Goal: Use online tool/utility: Utilize a website feature to perform a specific function

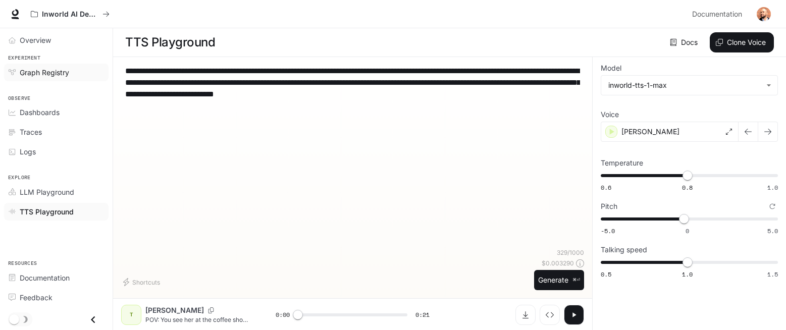
click at [96, 71] on div "**********" at bounding box center [393, 165] width 786 height 331
click at [224, 89] on textarea "**********" at bounding box center [352, 88] width 455 height 46
type textarea "**********"
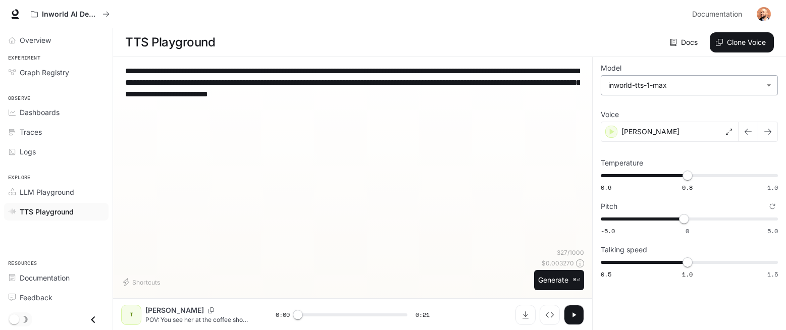
click at [727, 87] on body "**********" at bounding box center [393, 165] width 786 height 331
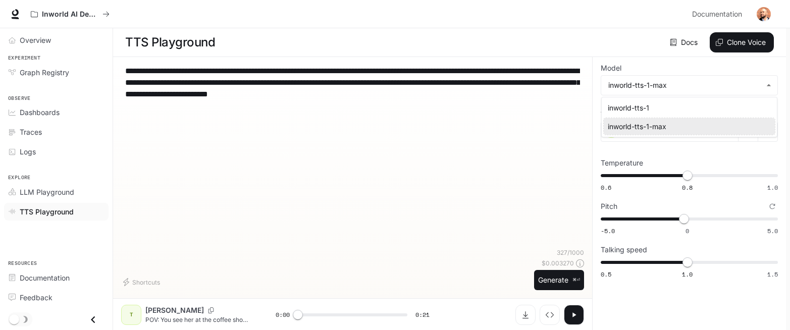
click at [725, 127] on div "inworld-tts-1-max" at bounding box center [687, 126] width 159 height 11
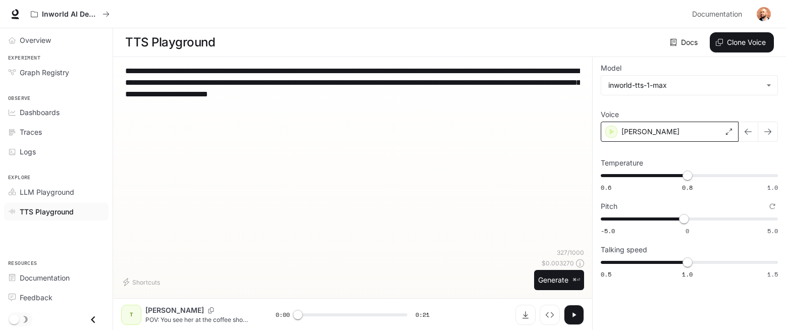
click at [702, 132] on div "[PERSON_NAME]" at bounding box center [670, 132] width 138 height 20
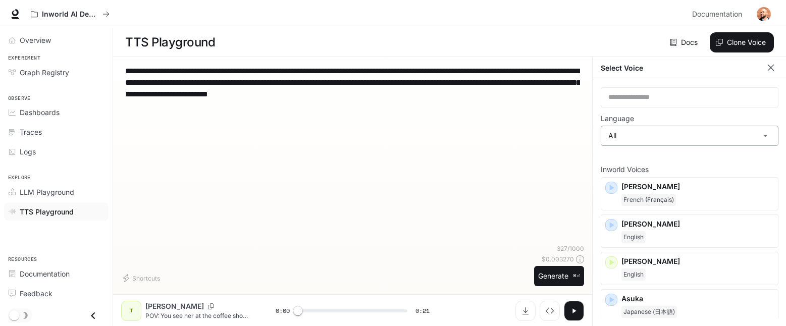
click at [677, 133] on body "**********" at bounding box center [393, 163] width 786 height 327
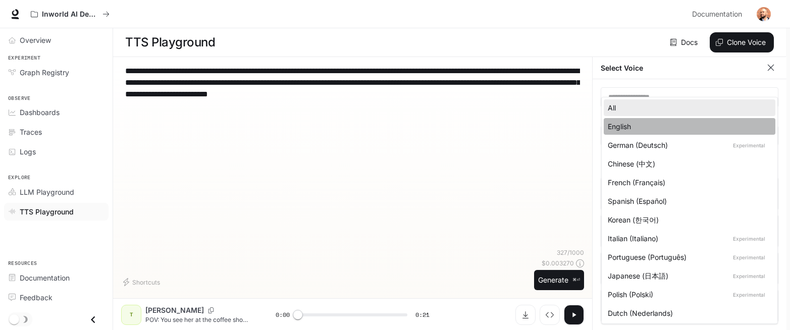
click at [676, 132] on li "English" at bounding box center [690, 126] width 172 height 17
type input "*****"
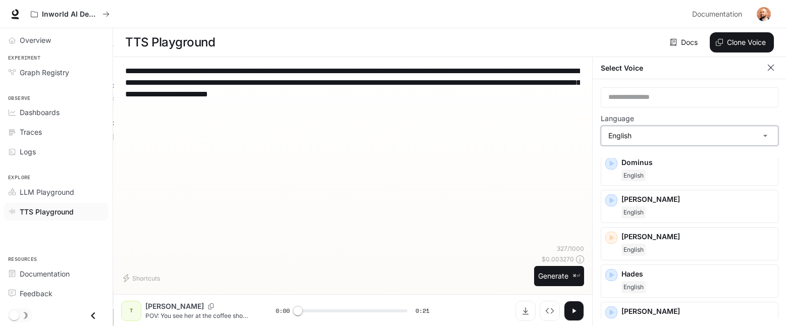
scroll to position [597, 0]
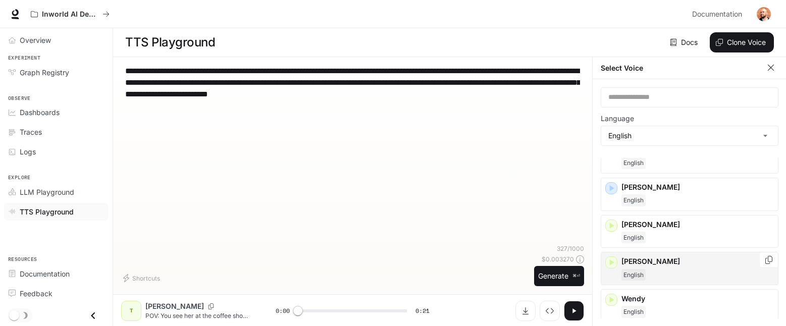
click at [612, 264] on icon "button" at bounding box center [611, 262] width 10 height 10
click at [615, 262] on icon "button" at bounding box center [611, 262] width 10 height 10
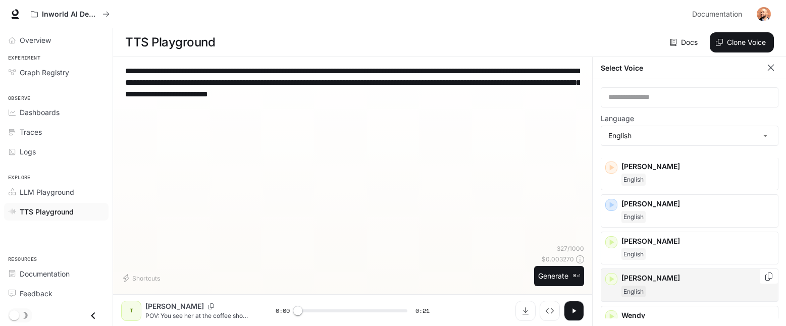
scroll to position [577, 0]
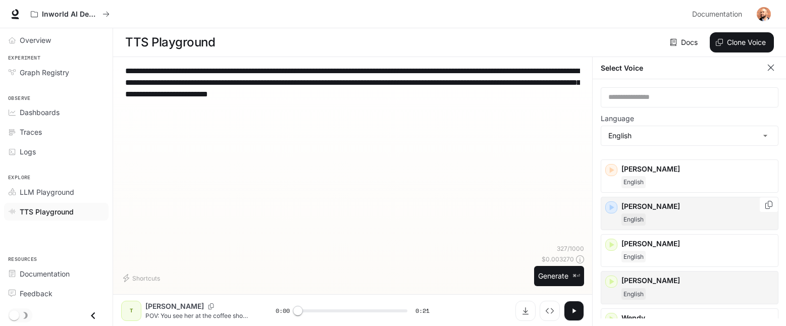
click at [610, 208] on icon "button" at bounding box center [612, 207] width 5 height 6
click at [684, 208] on p "[PERSON_NAME]" at bounding box center [697, 206] width 152 height 10
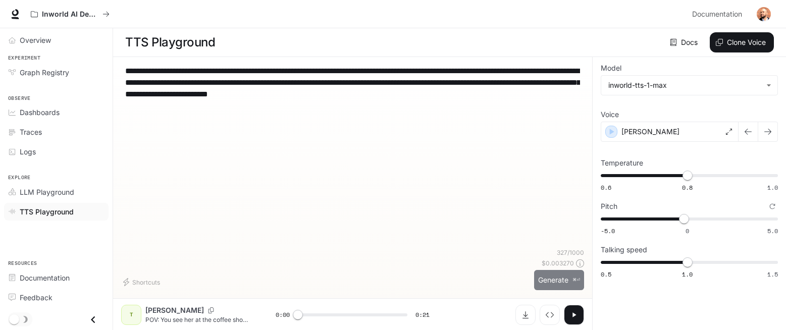
click at [554, 278] on button "Generate ⌘⏎" at bounding box center [559, 280] width 50 height 21
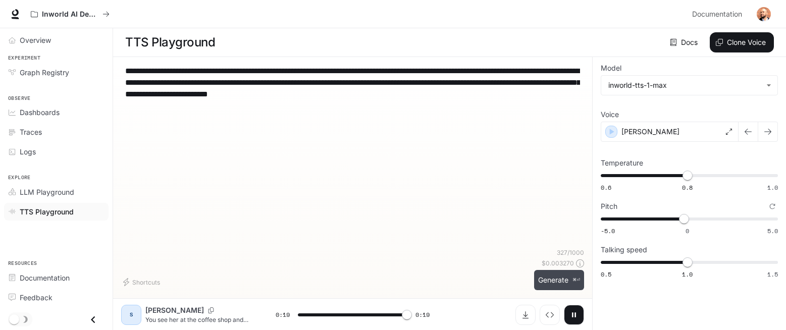
type input "*"
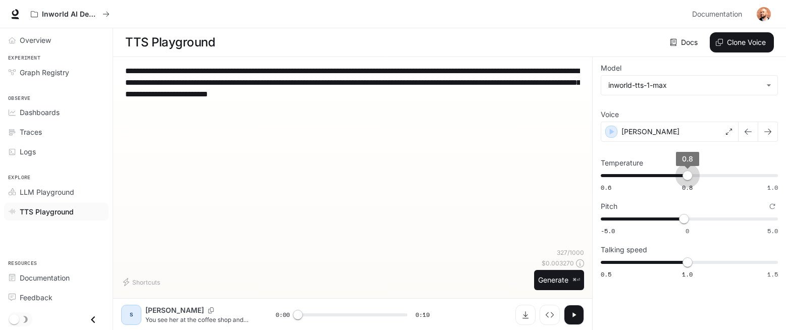
click at [686, 171] on span "0.8" at bounding box center [687, 176] width 10 height 10
drag, startPoint x: 687, startPoint y: 178, endPoint x: 710, endPoint y: 178, distance: 22.7
click at [701, 178] on span "0.82" at bounding box center [696, 176] width 10 height 10
click at [772, 164] on icon "Reset to default" at bounding box center [772, 163] width 6 height 6
type input "***"
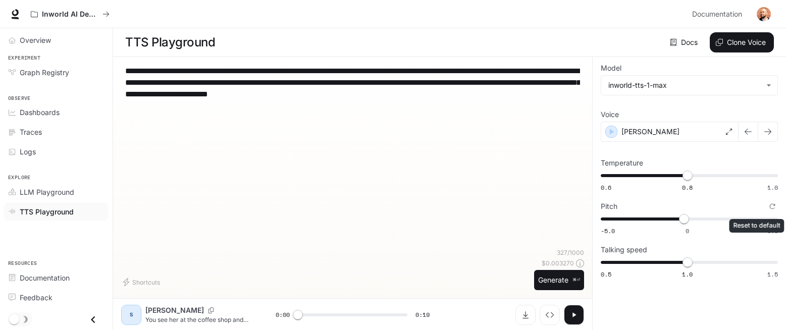
click at [771, 208] on icon "Reset to default" at bounding box center [773, 207] width 6 height 6
type input "*"
click at [553, 278] on button "Generate ⌘⏎" at bounding box center [559, 280] width 50 height 21
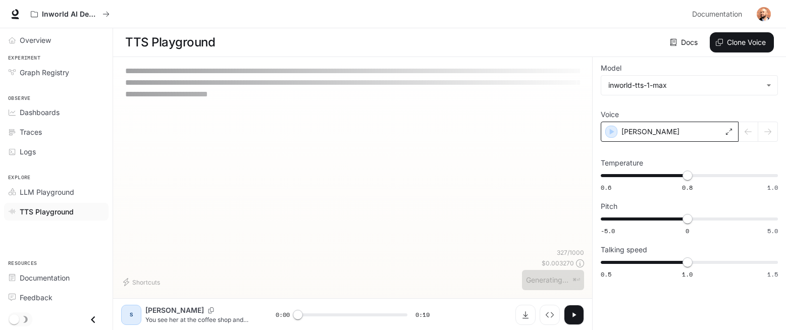
click at [665, 132] on div "[PERSON_NAME]" at bounding box center [670, 132] width 138 height 20
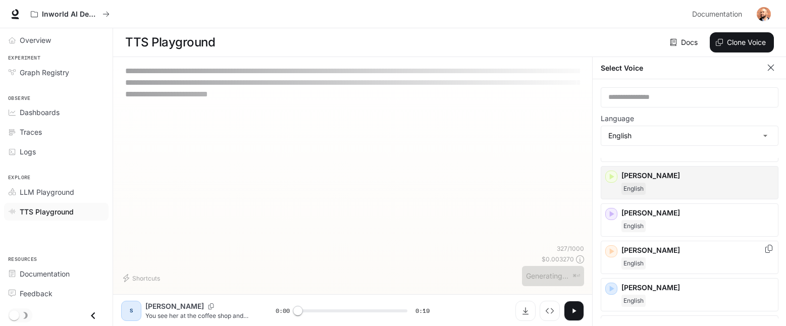
scroll to position [49, 0]
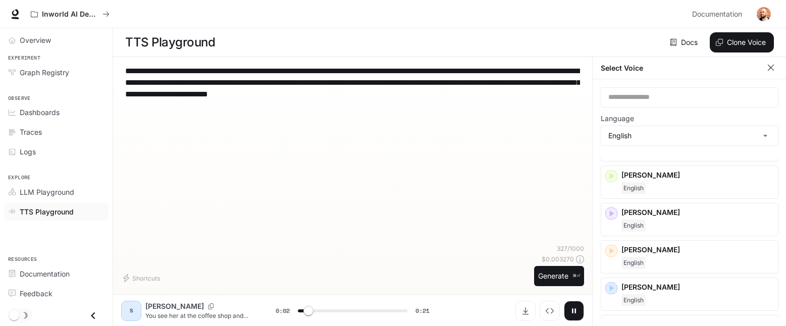
click at [450, 225] on div "**********" at bounding box center [352, 154] width 463 height 179
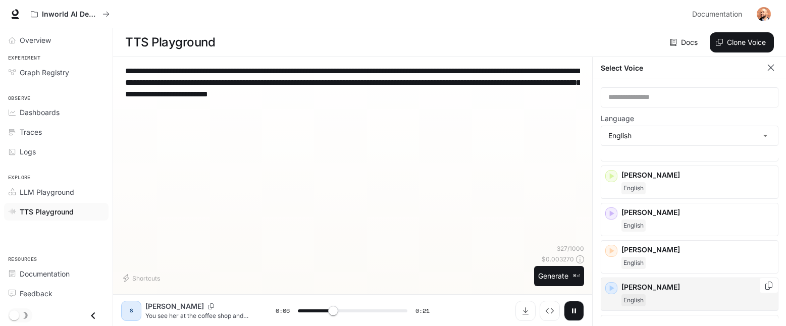
click at [614, 291] on icon "button" at bounding box center [611, 288] width 10 height 10
click at [572, 313] on icon "button" at bounding box center [574, 310] width 4 height 5
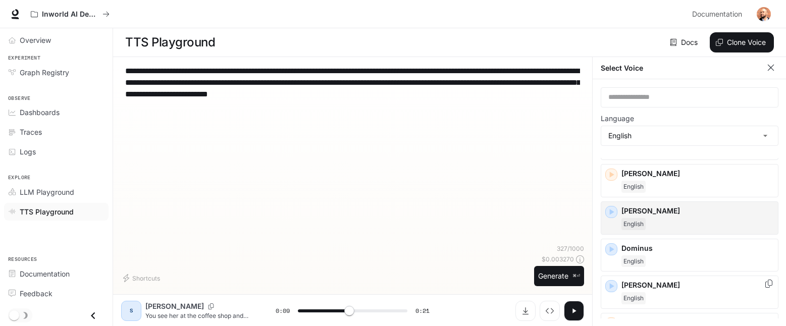
scroll to position [117, 0]
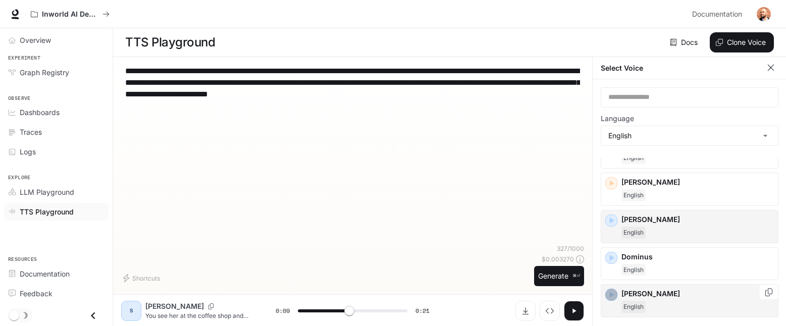
click at [608, 299] on icon "button" at bounding box center [611, 295] width 10 height 10
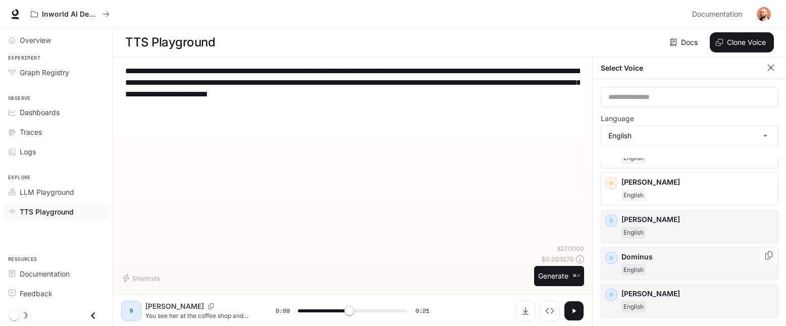
click at [613, 257] on icon "button" at bounding box center [612, 258] width 5 height 6
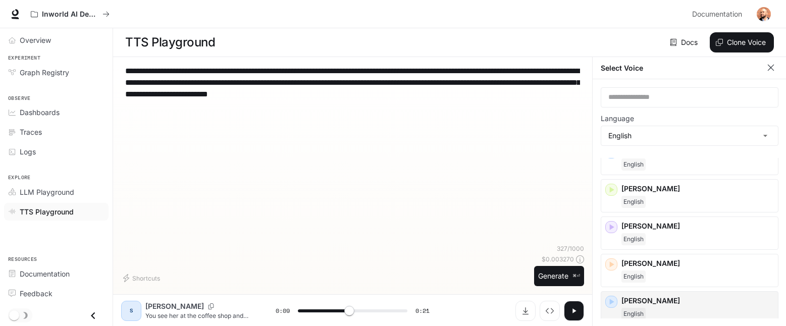
scroll to position [31, 0]
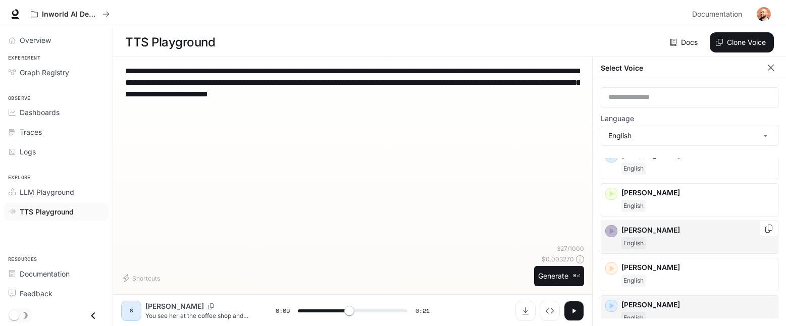
click at [613, 234] on icon "button" at bounding box center [611, 231] width 10 height 10
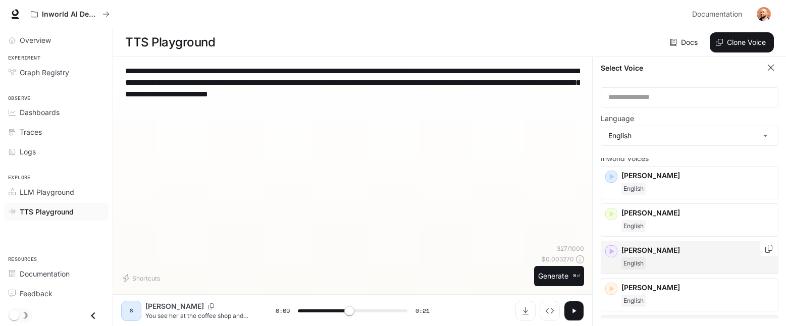
scroll to position [0, 0]
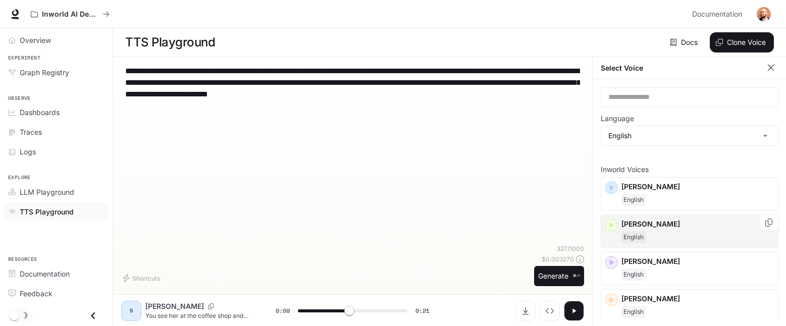
click at [611, 226] on icon "button" at bounding box center [612, 225] width 5 height 6
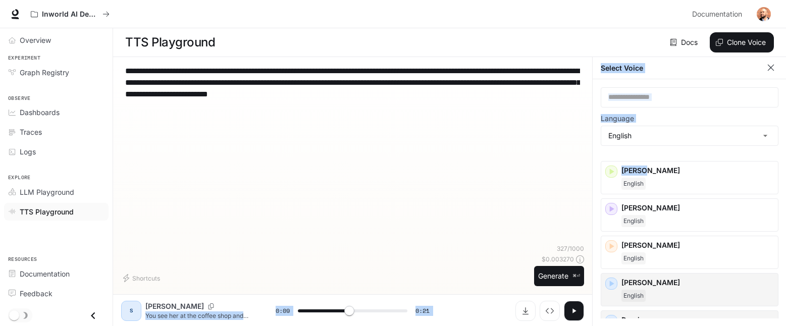
scroll to position [62, 0]
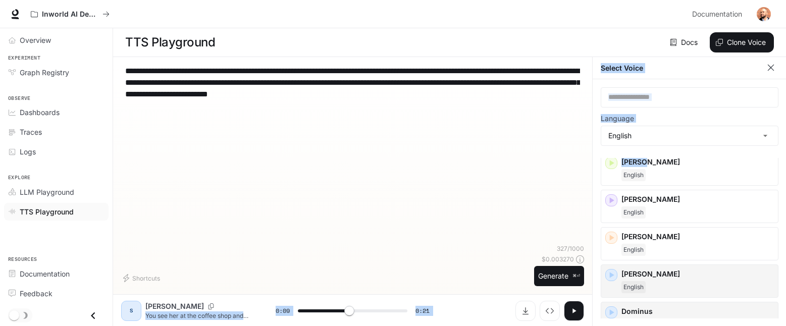
drag, startPoint x: 664, startPoint y: 205, endPoint x: 259, endPoint y: 313, distance: 418.5
click at [259, 313] on div "**********" at bounding box center [449, 191] width 673 height 269
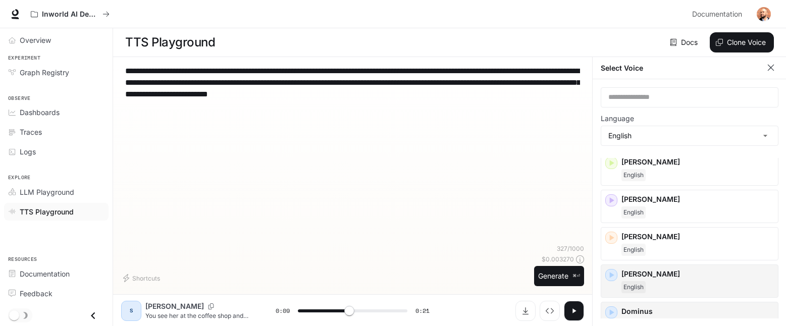
click at [158, 310] on p "[PERSON_NAME]" at bounding box center [174, 306] width 59 height 10
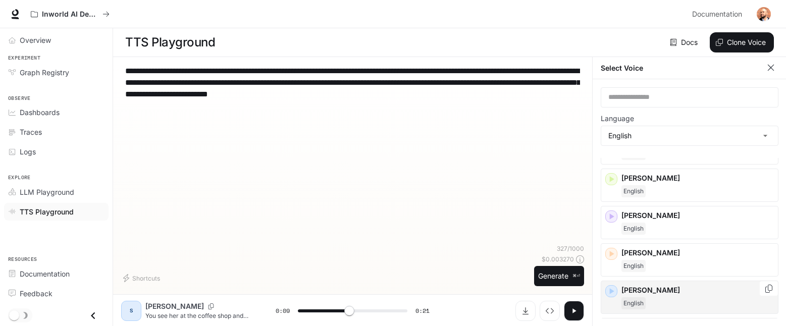
scroll to position [37, 0]
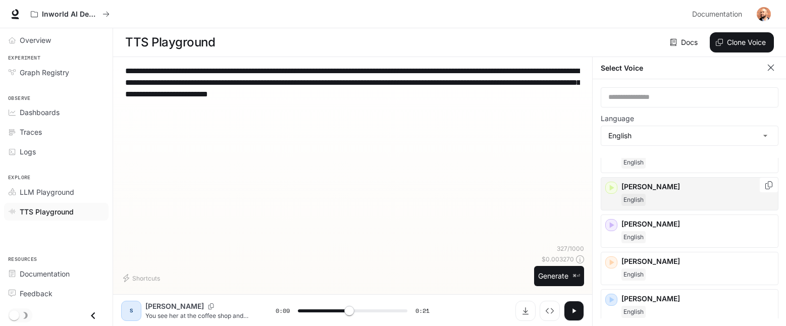
click at [666, 201] on div "English" at bounding box center [697, 200] width 152 height 12
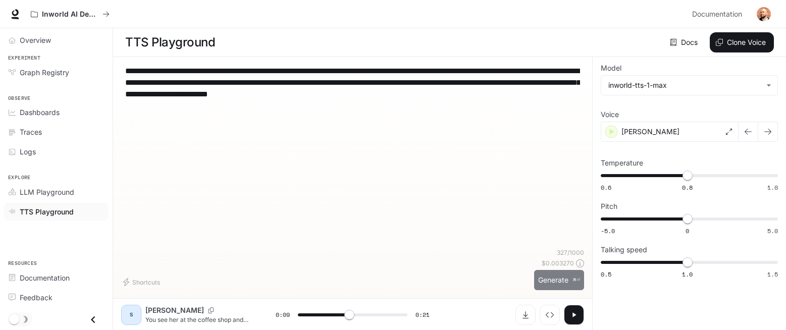
click at [562, 280] on button "Generate ⌘⏎" at bounding box center [559, 280] width 50 height 21
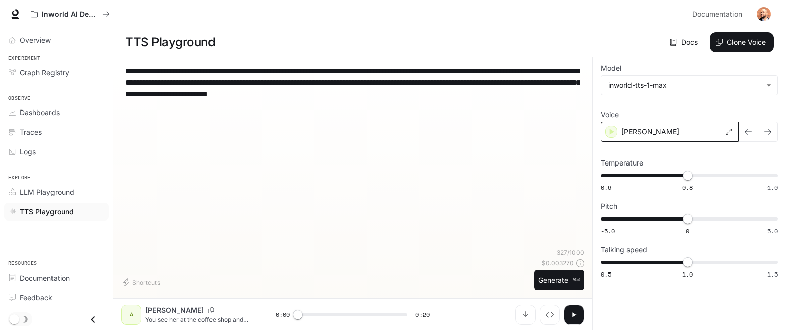
click at [729, 129] on icon at bounding box center [729, 132] width 6 height 6
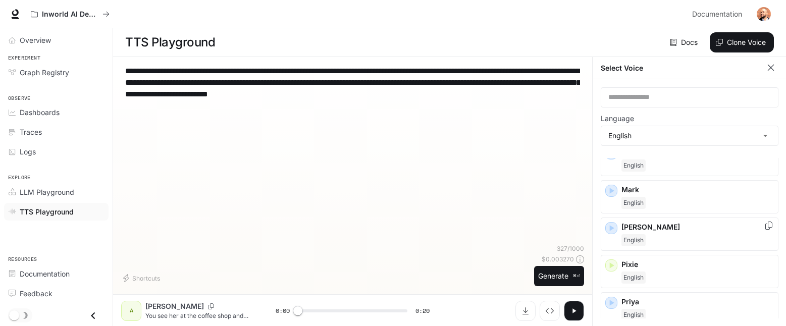
scroll to position [410, 0]
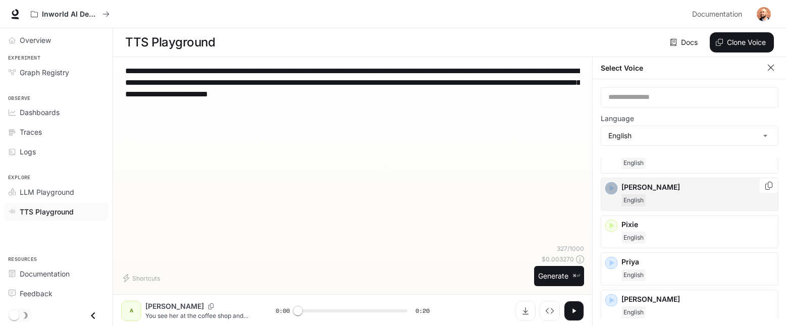
click at [611, 190] on icon "button" at bounding box center [612, 188] width 5 height 6
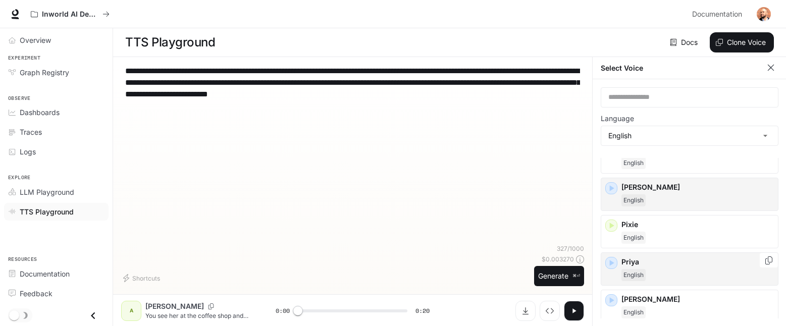
click at [615, 266] on icon "button" at bounding box center [611, 263] width 10 height 10
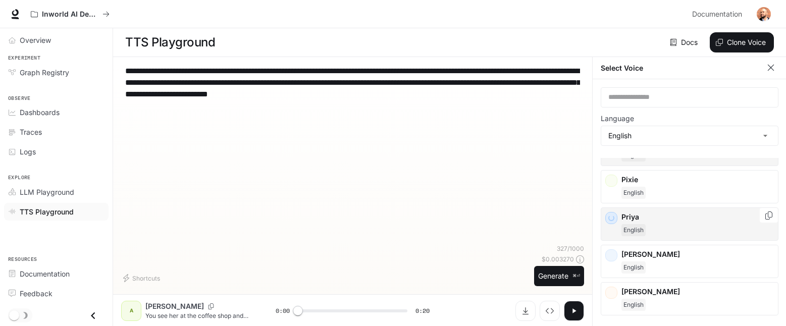
scroll to position [455, 0]
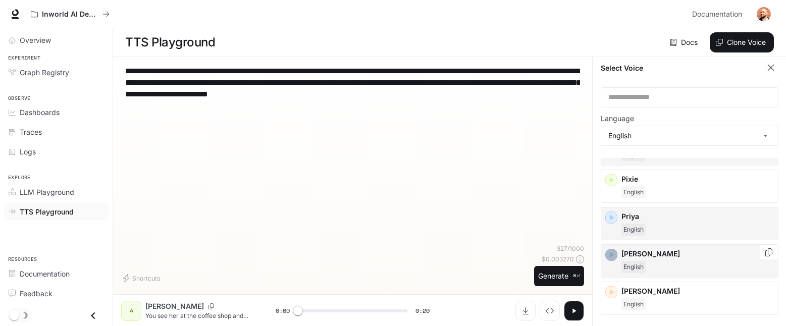
click at [614, 256] on icon "button" at bounding box center [611, 255] width 10 height 10
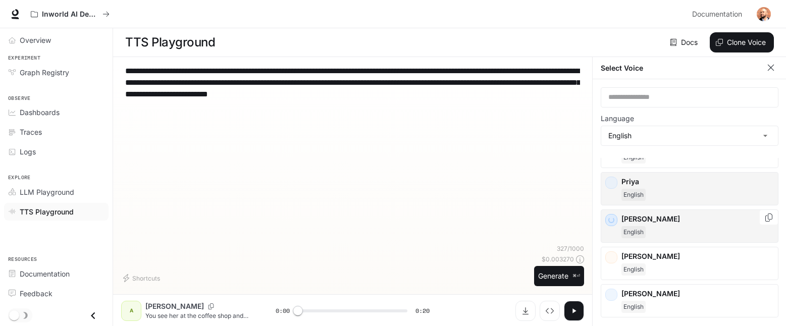
scroll to position [502, 0]
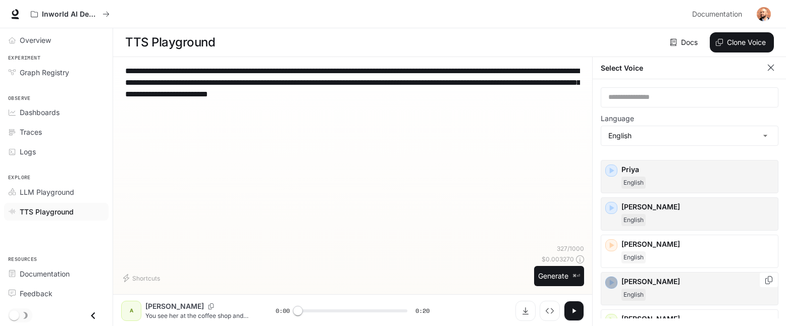
click at [612, 284] on icon "button" at bounding box center [611, 283] width 10 height 10
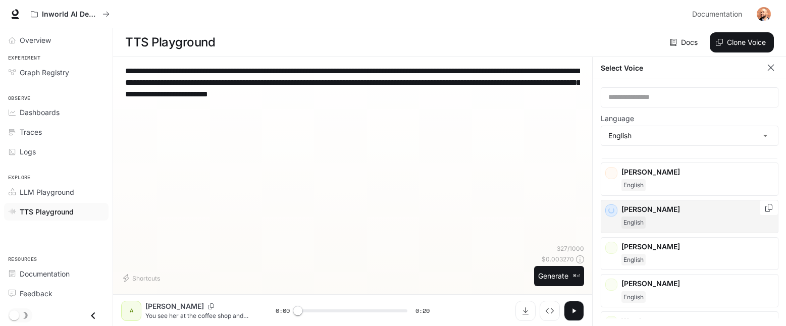
scroll to position [575, 0]
click at [612, 284] on icon "button" at bounding box center [612, 285] width 5 height 6
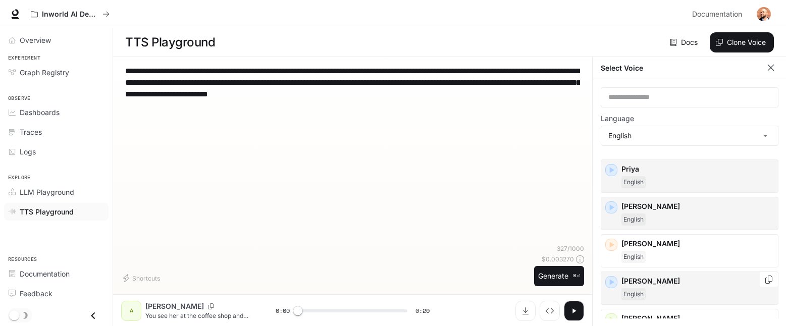
scroll to position [597, 0]
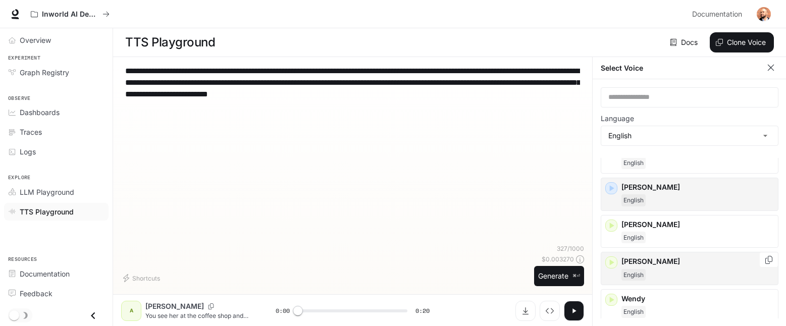
click at [644, 266] on p "[PERSON_NAME]" at bounding box center [697, 261] width 152 height 10
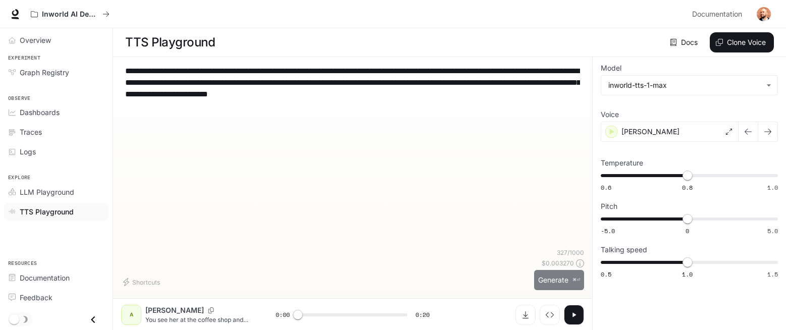
click at [555, 276] on button "Generate ⌘⏎" at bounding box center [559, 280] width 50 height 21
type input "*"
click at [524, 313] on icon "Download audio" at bounding box center [525, 315] width 8 height 8
type input "***"
click at [675, 263] on span "0.9" at bounding box center [670, 262] width 10 height 10
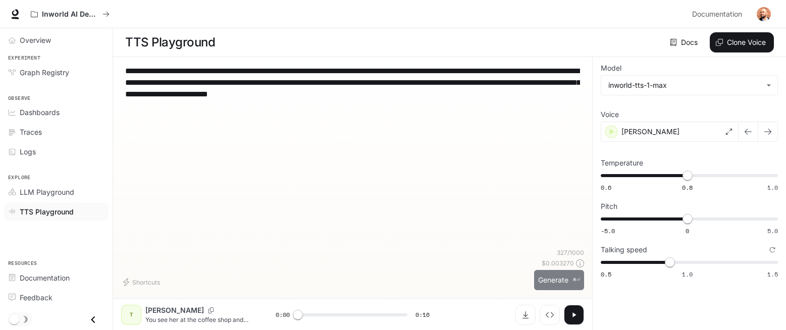
click at [562, 282] on button "Generate ⌘⏎" at bounding box center [559, 280] width 50 height 21
click at [571, 317] on icon "button" at bounding box center [574, 315] width 8 height 8
click at [774, 251] on icon "Reset to default" at bounding box center [772, 250] width 6 height 6
type input "***"
type input "*"
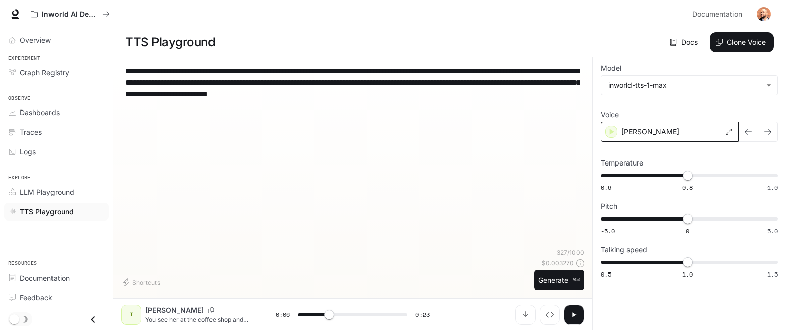
click at [693, 131] on div "[PERSON_NAME]" at bounding box center [670, 132] width 138 height 20
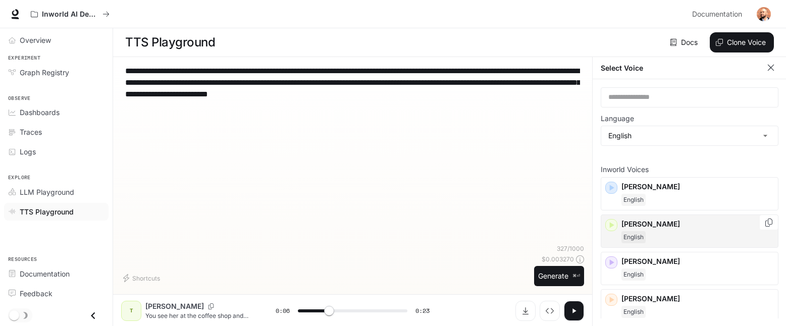
scroll to position [21, 0]
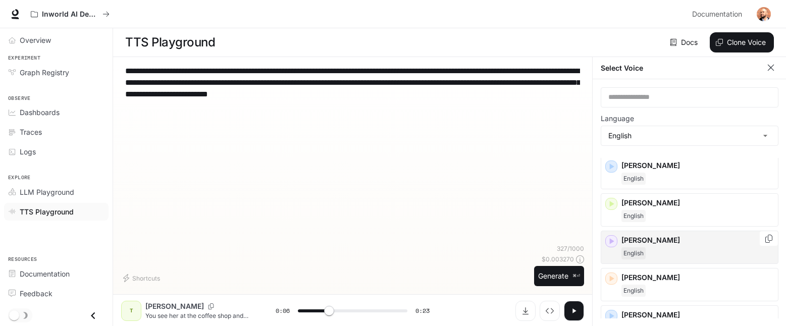
click at [609, 244] on icon "button" at bounding box center [611, 241] width 10 height 10
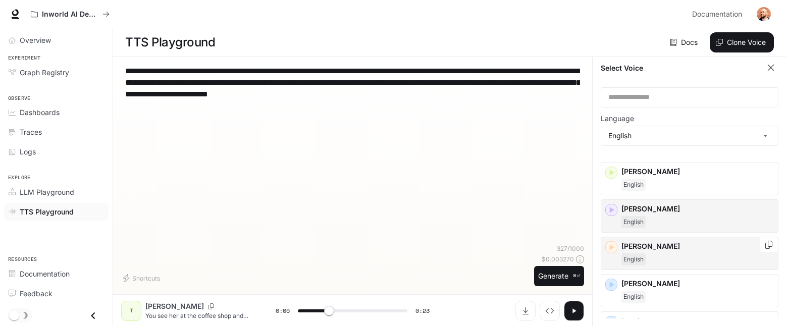
scroll to position [53, 0]
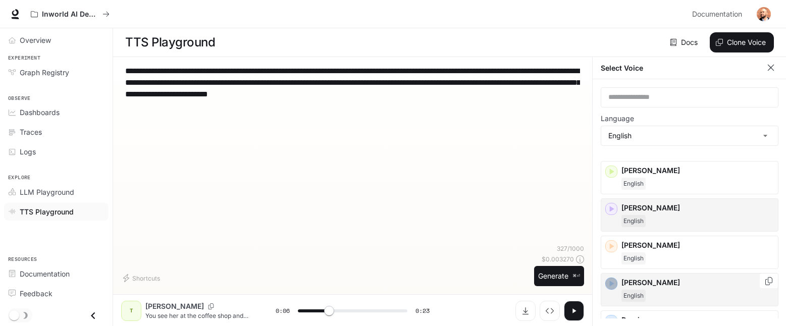
click at [613, 281] on icon "button" at bounding box center [611, 284] width 10 height 10
click at [637, 285] on p "[PERSON_NAME]" at bounding box center [697, 283] width 152 height 10
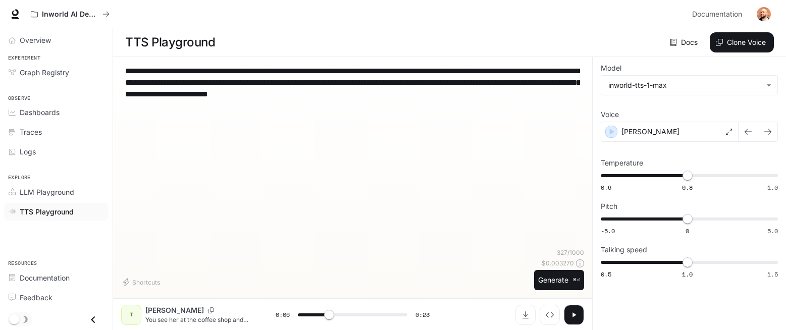
click at [574, 316] on icon "button" at bounding box center [574, 315] width 8 height 8
click at [574, 316] on icon "button" at bounding box center [574, 314] width 4 height 5
click at [558, 275] on button "Generate ⌘⏎" at bounding box center [559, 280] width 50 height 21
type input "*"
type input "***"
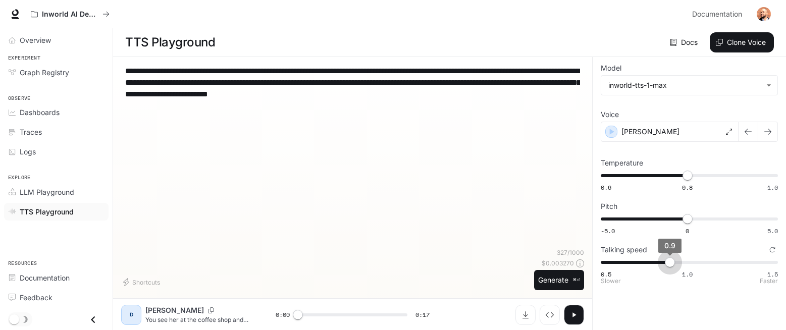
click at [673, 262] on span "0.5 1.0 1.5 0.9" at bounding box center [687, 262] width 173 height 15
click at [576, 281] on p "⌘⏎" at bounding box center [576, 280] width 8 height 6
type input "*"
click at [663, 126] on div "[PERSON_NAME]" at bounding box center [670, 132] width 138 height 20
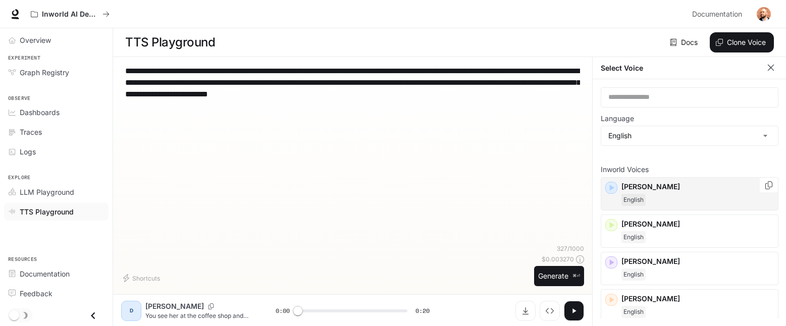
click at [612, 190] on icon "button" at bounding box center [611, 188] width 10 height 10
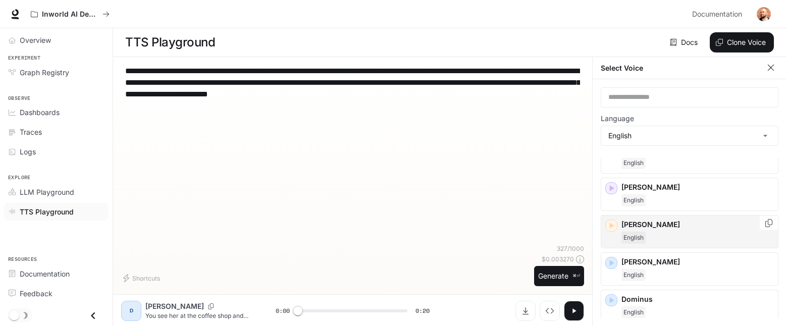
scroll to position [77, 0]
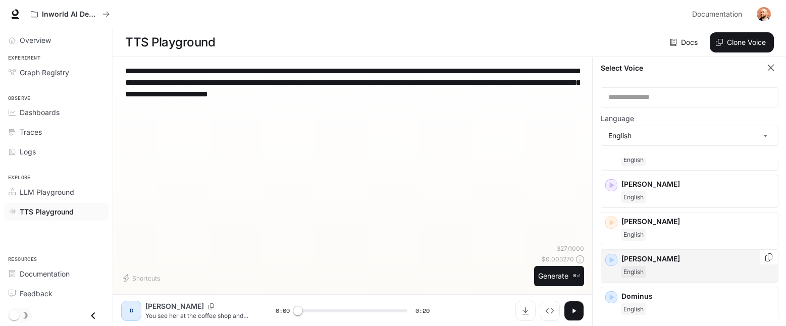
click at [613, 261] on icon "button" at bounding box center [611, 260] width 10 height 10
click at [619, 266] on div "[PERSON_NAME]" at bounding box center [690, 265] width 178 height 33
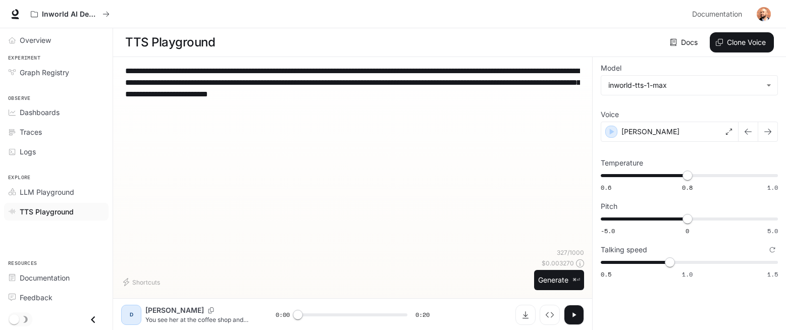
click at [772, 251] on icon "Reset to default" at bounding box center [772, 250] width 6 height 6
type input "*"
click at [567, 279] on button "Generate ⌘⏎" at bounding box center [559, 280] width 50 height 21
click at [641, 129] on p "[PERSON_NAME]" at bounding box center [650, 132] width 58 height 10
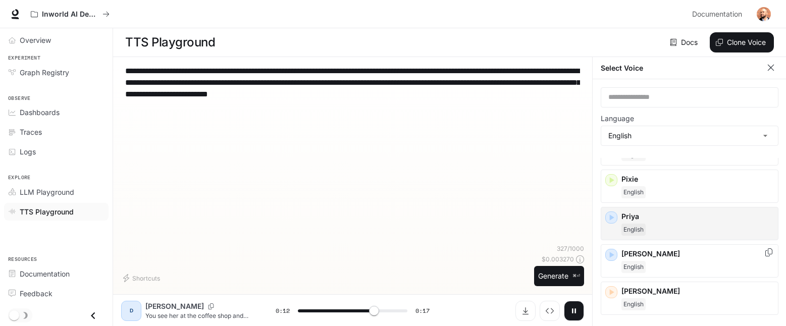
scroll to position [468, 0]
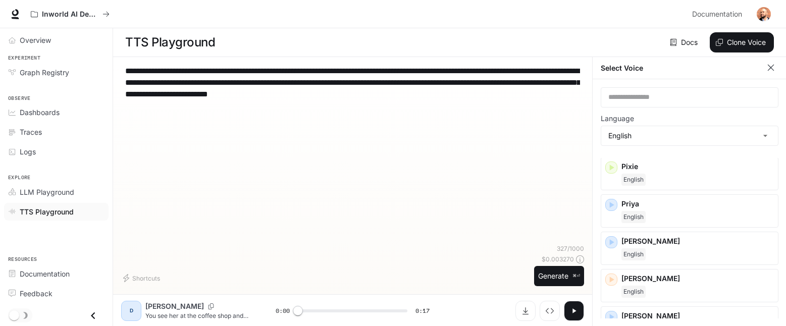
click at [435, 94] on textarea "**********" at bounding box center [352, 82] width 455 height 35
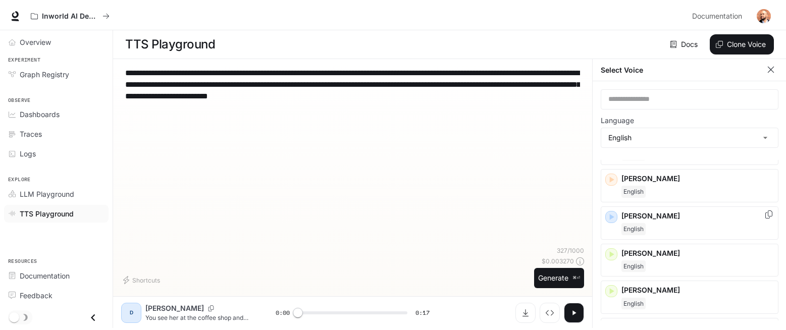
scroll to position [579, 0]
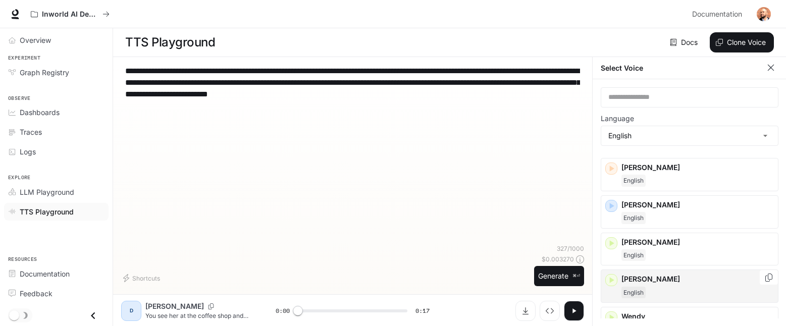
click at [665, 285] on div "[PERSON_NAME]" at bounding box center [697, 286] width 152 height 24
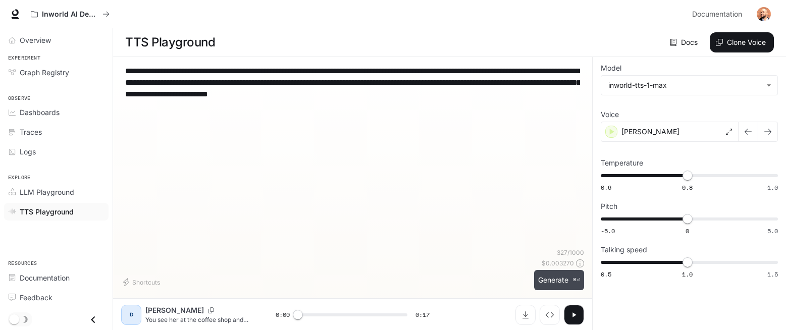
click at [556, 289] on button "Generate ⌘⏎" at bounding box center [559, 280] width 50 height 21
click at [398, 313] on span at bounding box center [353, 314] width 110 height 15
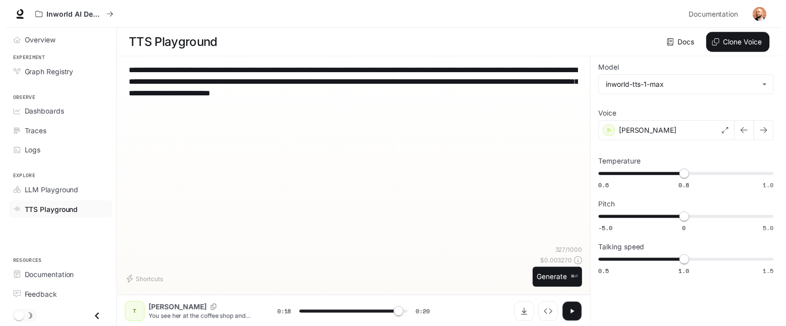
scroll to position [1, 0]
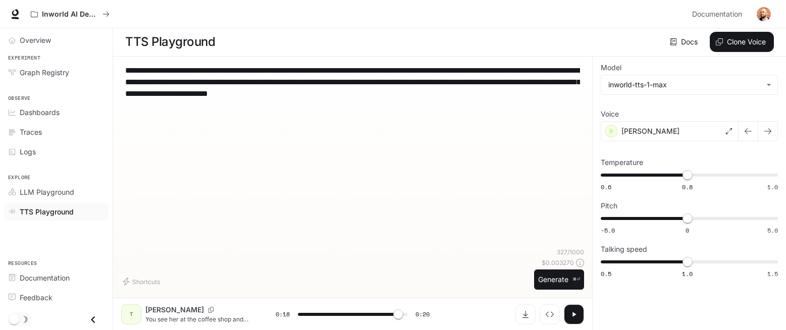
click at [567, 318] on button "button" at bounding box center [574, 314] width 20 height 20
click at [386, 316] on span at bounding box center [353, 314] width 110 height 15
click at [577, 315] on icon "button" at bounding box center [574, 314] width 8 height 8
click at [650, 138] on div "[PERSON_NAME]" at bounding box center [670, 131] width 138 height 20
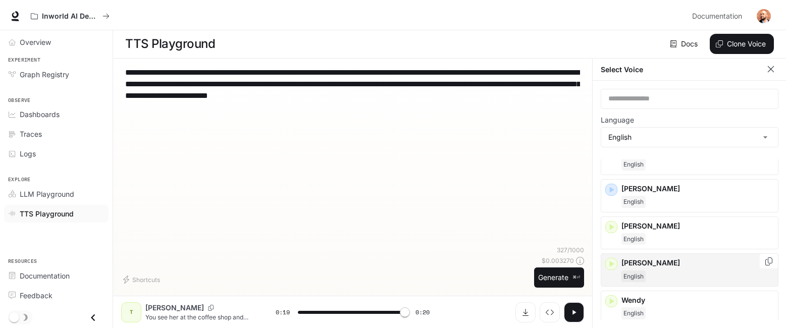
scroll to position [566, 0]
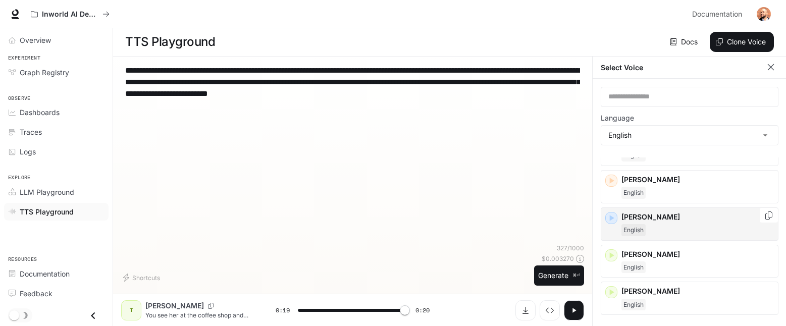
click at [608, 218] on icon "button" at bounding box center [611, 218] width 10 height 10
click at [641, 238] on div "[PERSON_NAME]" at bounding box center [690, 223] width 178 height 33
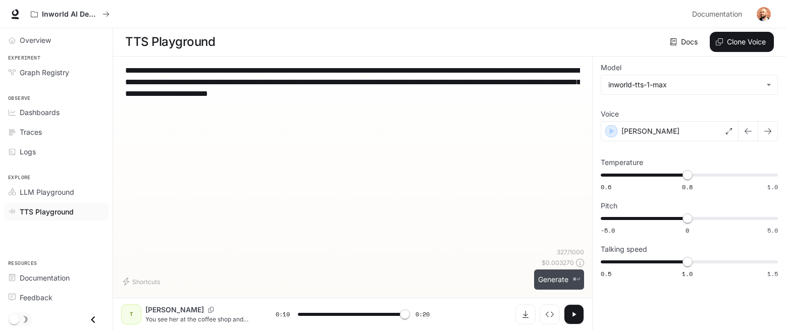
click at [554, 280] on button "Generate ⌘⏎" at bounding box center [559, 279] width 50 height 21
click at [575, 318] on icon "button" at bounding box center [574, 314] width 8 height 8
type input "****"
